Goal: Information Seeking & Learning: Learn about a topic

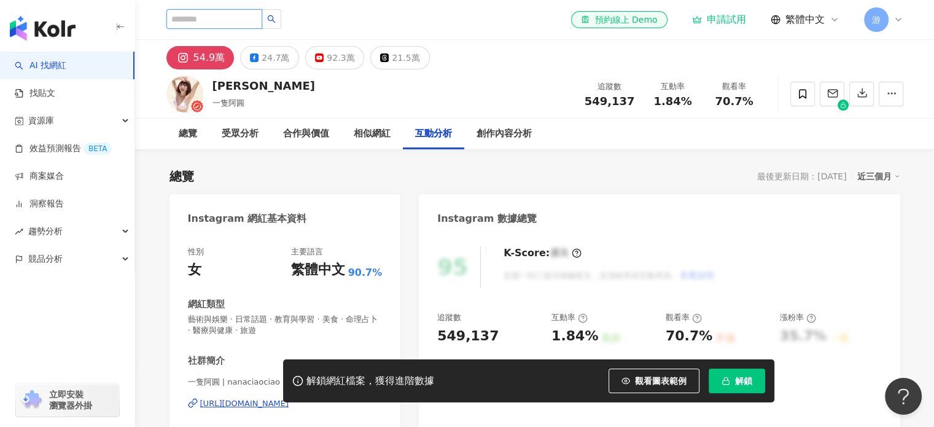
click at [235, 18] on input "search" at bounding box center [214, 19] width 96 height 20
type input "****"
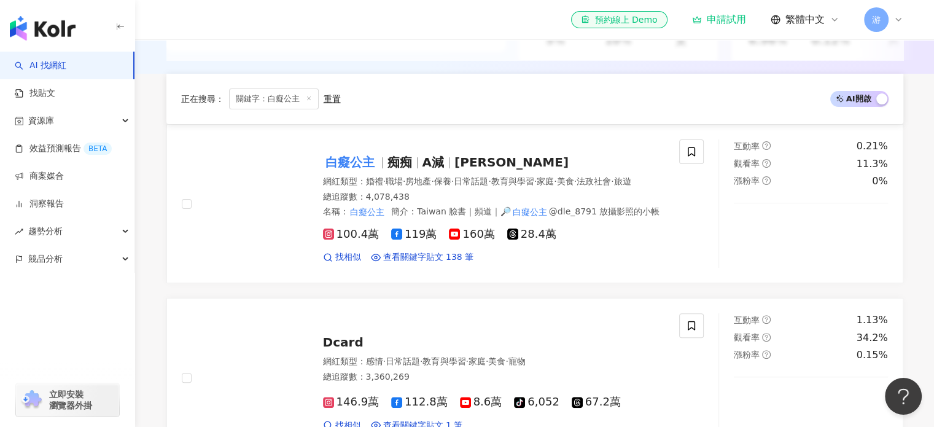
scroll to position [390, 0]
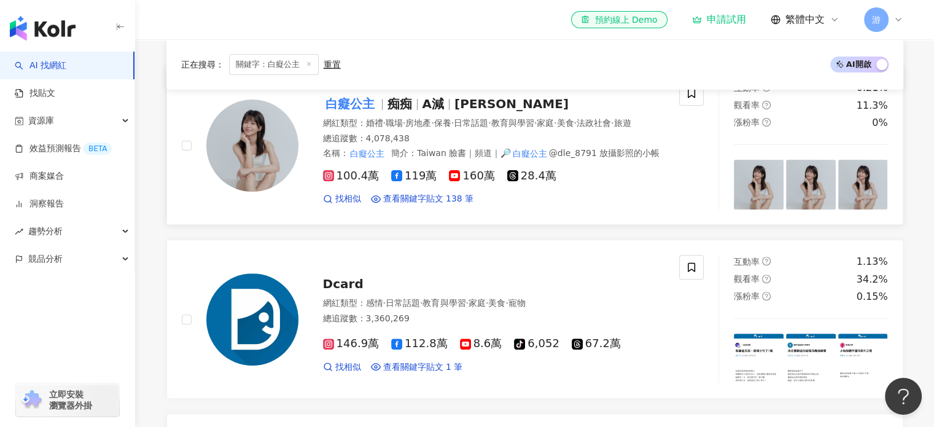
click at [488, 121] on span "日常話題" at bounding box center [471, 123] width 34 height 10
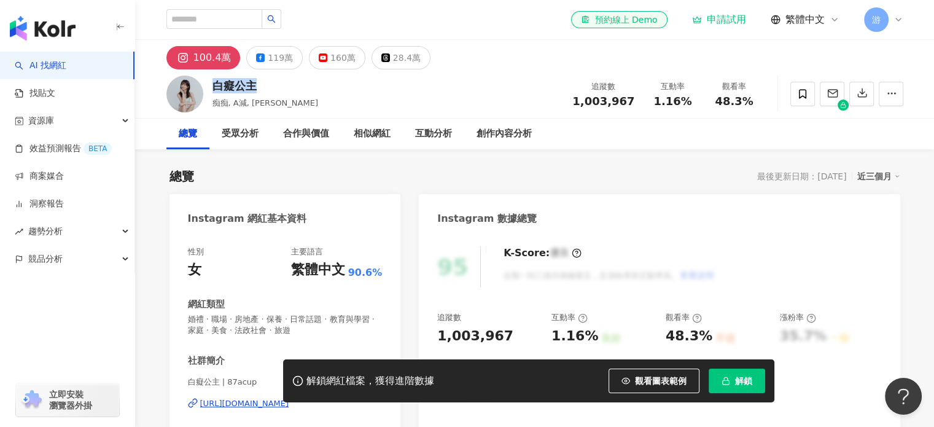
drag, startPoint x: 215, startPoint y: 85, endPoint x: 253, endPoint y: 88, distance: 38.2
click at [253, 88] on div "白癡公主" at bounding box center [265, 85] width 106 height 15
copy div "白癡公主"
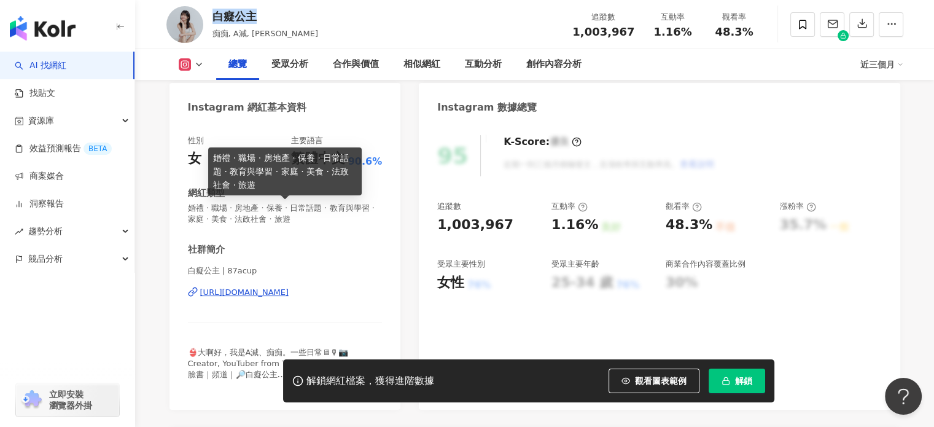
scroll to position [77, 0]
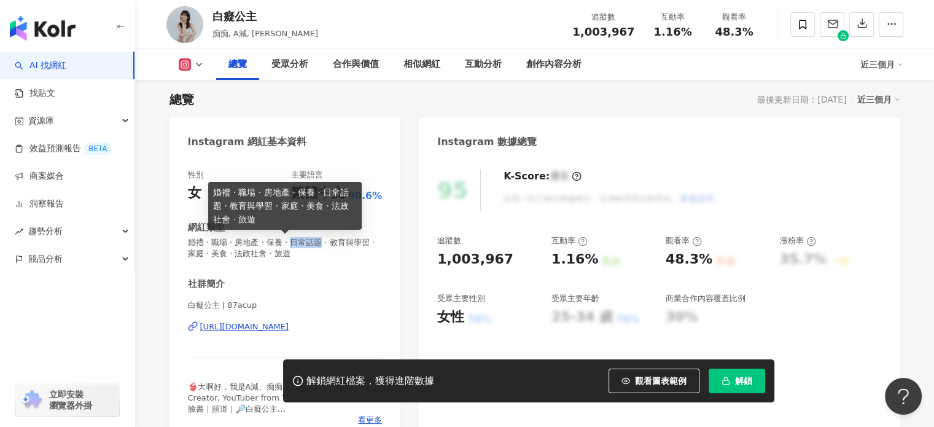
drag, startPoint x: 309, startPoint y: 244, endPoint x: 334, endPoint y: 244, distance: 24.6
click at [334, 244] on span "婚禮 · 職場 · 房地產 · 保養 · 日常話題 · 教育與學習 · 家庭 · 美食 · 法政社會 · 旅遊" at bounding box center [285, 248] width 195 height 22
copy span "日常話題"
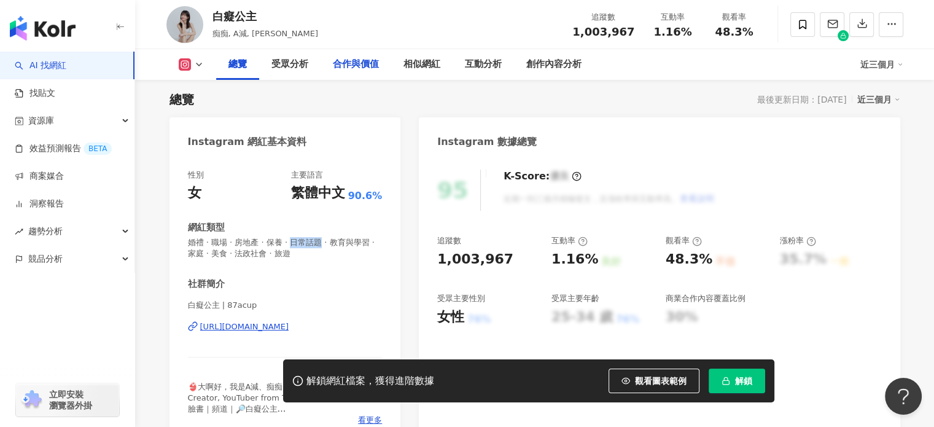
scroll to position [0, 0]
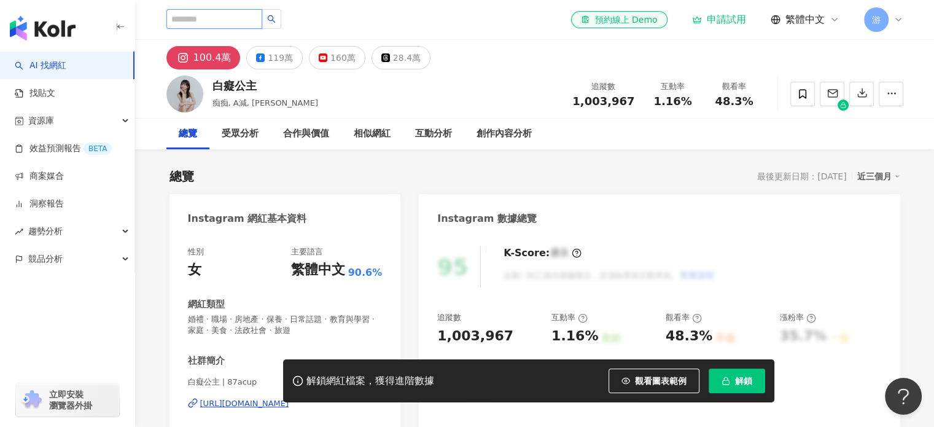
click at [250, 21] on input "search" at bounding box center [214, 19] width 96 height 20
type input "***"
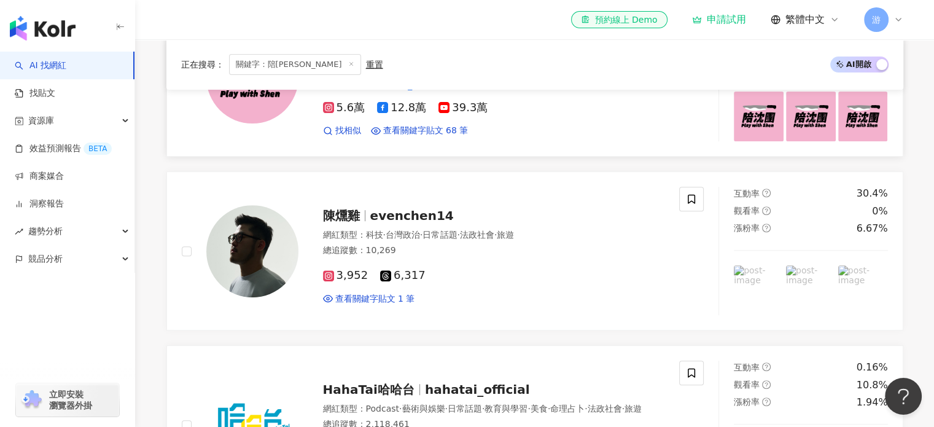
scroll to position [350, 0]
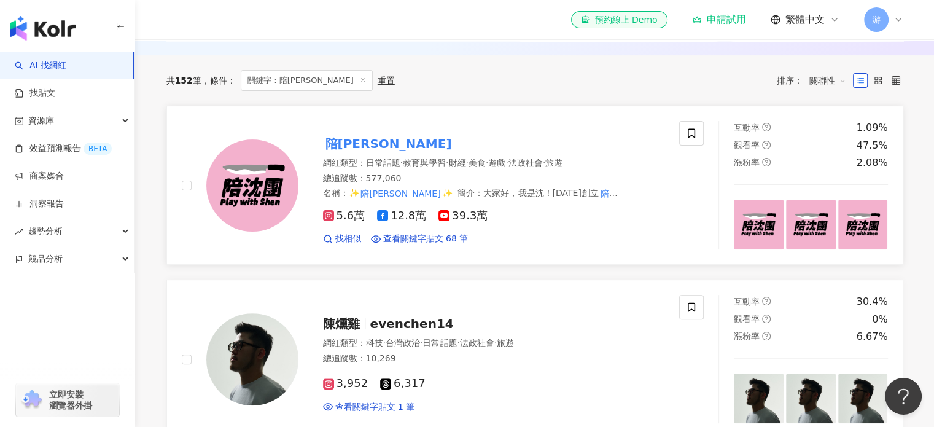
click at [341, 153] on mark "陪[PERSON_NAME]" at bounding box center [388, 144] width 131 height 20
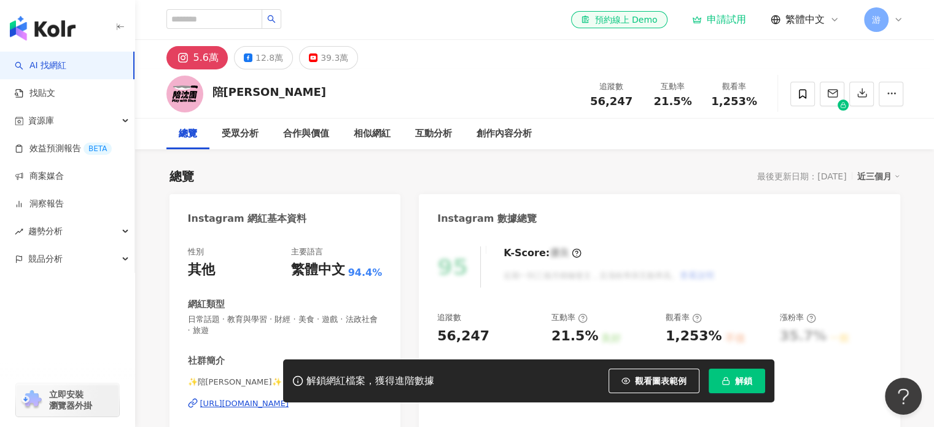
scroll to position [18, 0]
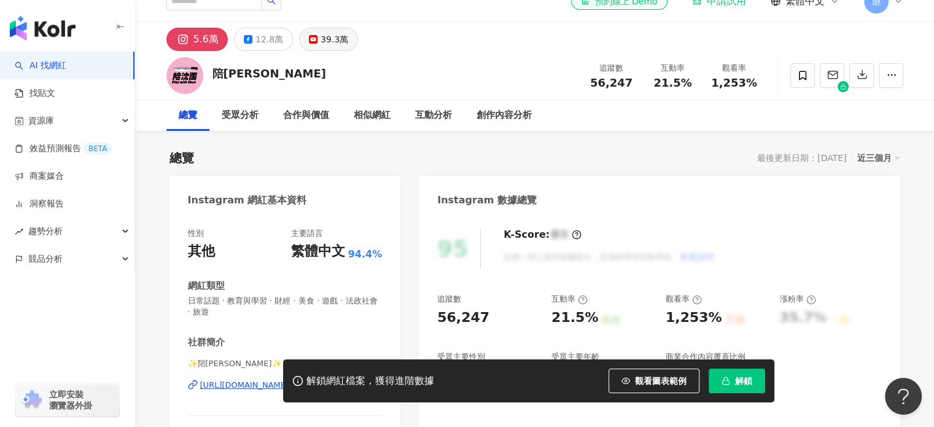
click at [326, 46] on div "39.3萬" at bounding box center [334, 39] width 28 height 17
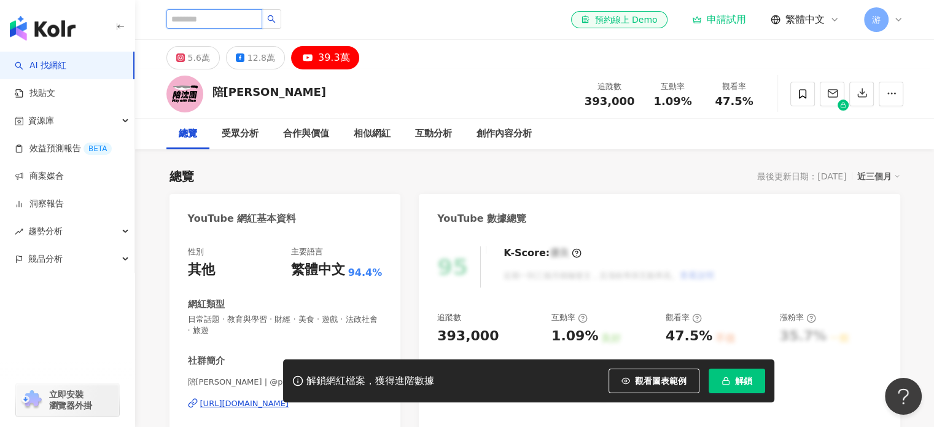
click at [260, 21] on input "search" at bounding box center [214, 19] width 96 height 20
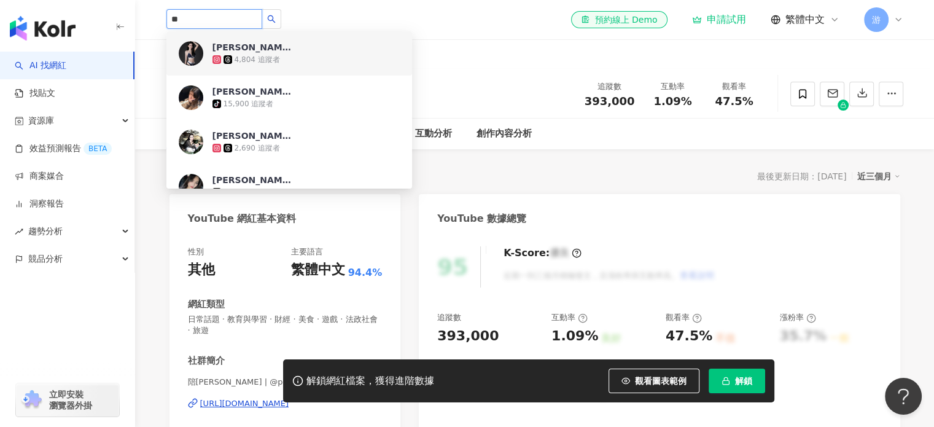
drag, startPoint x: 235, startPoint y: 16, endPoint x: 96, endPoint y: 12, distance: 139.4
paste input "***"
type input "*****"
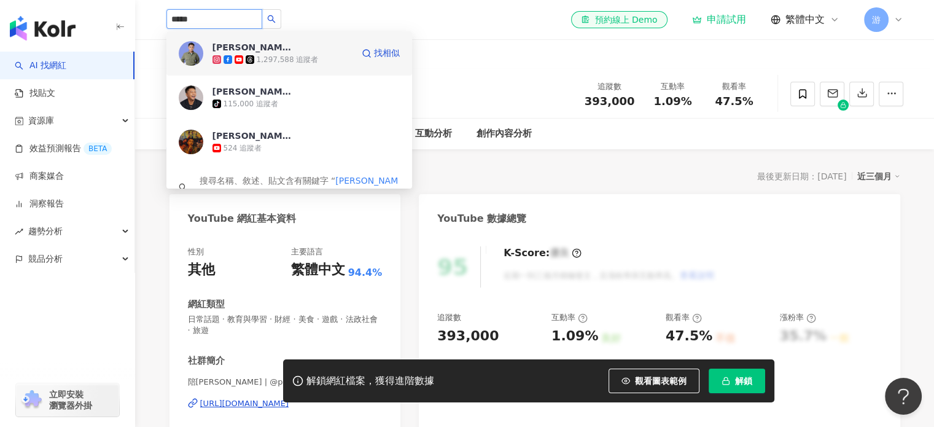
click at [292, 61] on div "1,297,588 追蹤者" at bounding box center [288, 60] width 62 height 10
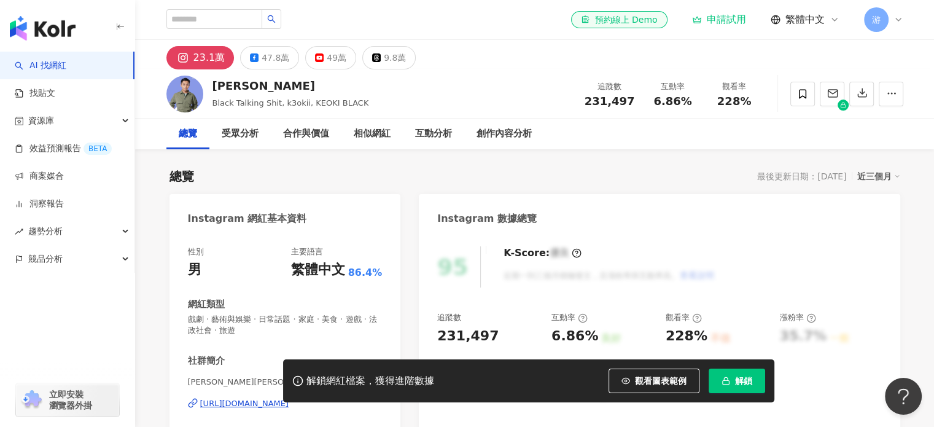
scroll to position [150, 0]
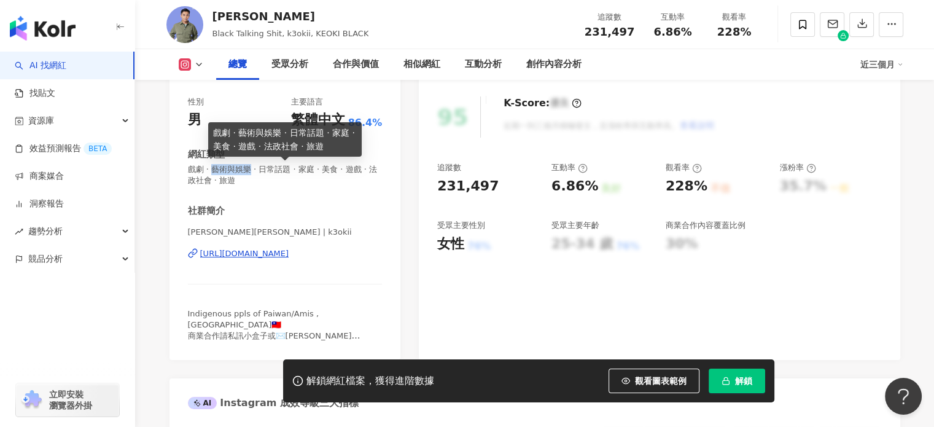
drag, startPoint x: 215, startPoint y: 171, endPoint x: 253, endPoint y: 171, distance: 37.4
click at [253, 171] on span "戲劇 · 藝術與娛樂 · 日常話題 · 家庭 · 美食 · 遊戲 · 法政社會 · 旅遊" at bounding box center [285, 175] width 195 height 22
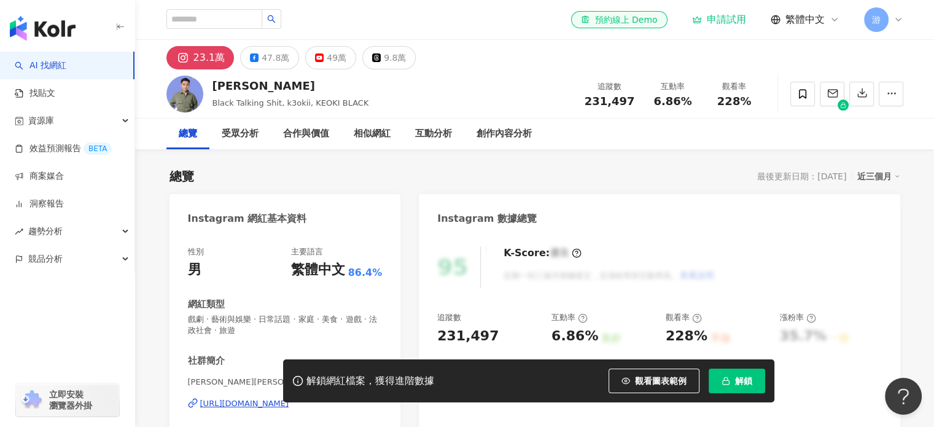
scroll to position [0, 0]
drag, startPoint x: 214, startPoint y: 83, endPoint x: 277, endPoint y: 83, distance: 63.2
click at [277, 83] on div "布萊克薛薛" at bounding box center [290, 85] width 157 height 15
copy div "布萊克薛薛"
